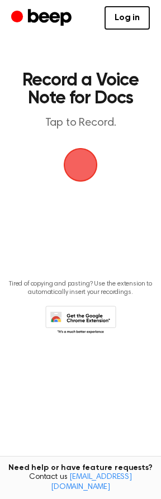
click at [91, 148] on span "button" at bounding box center [81, 165] width 34 height 34
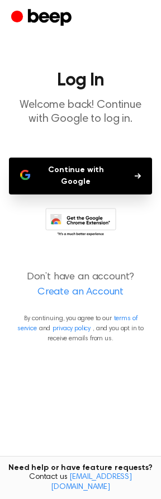
click at [84, 169] on button "Continue with Google" at bounding box center [80, 176] width 143 height 37
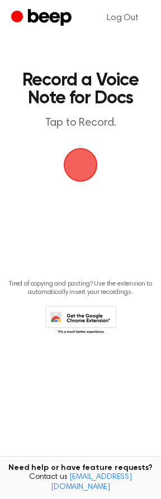
click at [81, 315] on icon at bounding box center [80, 321] width 71 height 31
click at [86, 170] on span "button" at bounding box center [81, 165] width 36 height 36
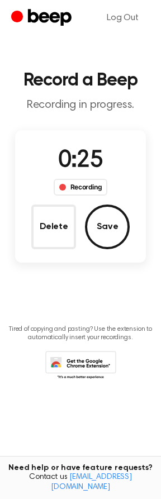
click at [107, 228] on button "Save" at bounding box center [107, 227] width 45 height 45
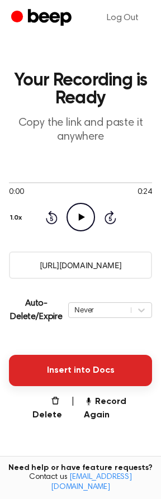
click at [89, 368] on button "Insert into Docs" at bounding box center [80, 370] width 143 height 31
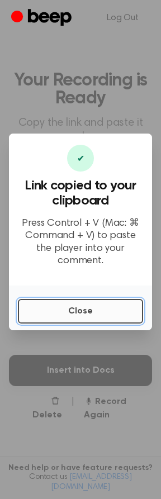
click at [87, 302] on button "Close" at bounding box center [80, 311] width 125 height 25
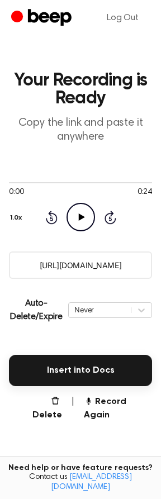
click at [78, 231] on div "0:00 0:24 Your browser does not support the [object Object] element. 1.0x Rewin…" at bounding box center [80, 204] width 143 height 85
click at [79, 222] on icon "Play Audio" at bounding box center [81, 217] width 29 height 29
click at [81, 222] on icon "Pause Audio" at bounding box center [81, 217] width 29 height 29
